Goal: Transaction & Acquisition: Register for event/course

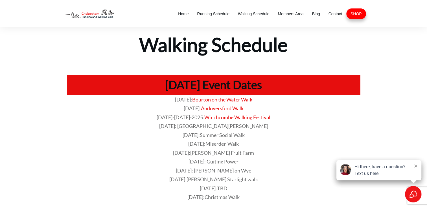
click at [416, 167] on icon at bounding box center [415, 166] width 3 height 3
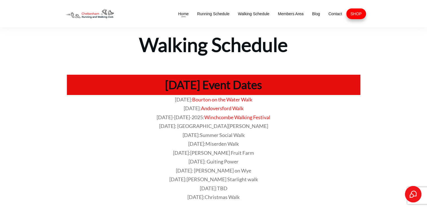
click at [185, 13] on span "Home" at bounding box center [183, 14] width 10 height 8
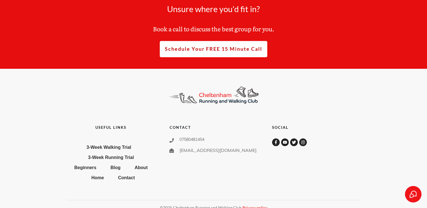
scroll to position [2776, 0]
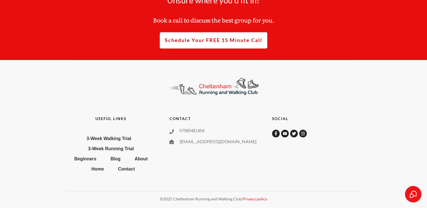
click at [113, 140] on span "3-Week Walking Trial" at bounding box center [109, 138] width 45 height 9
